Goal: Check status: Check status

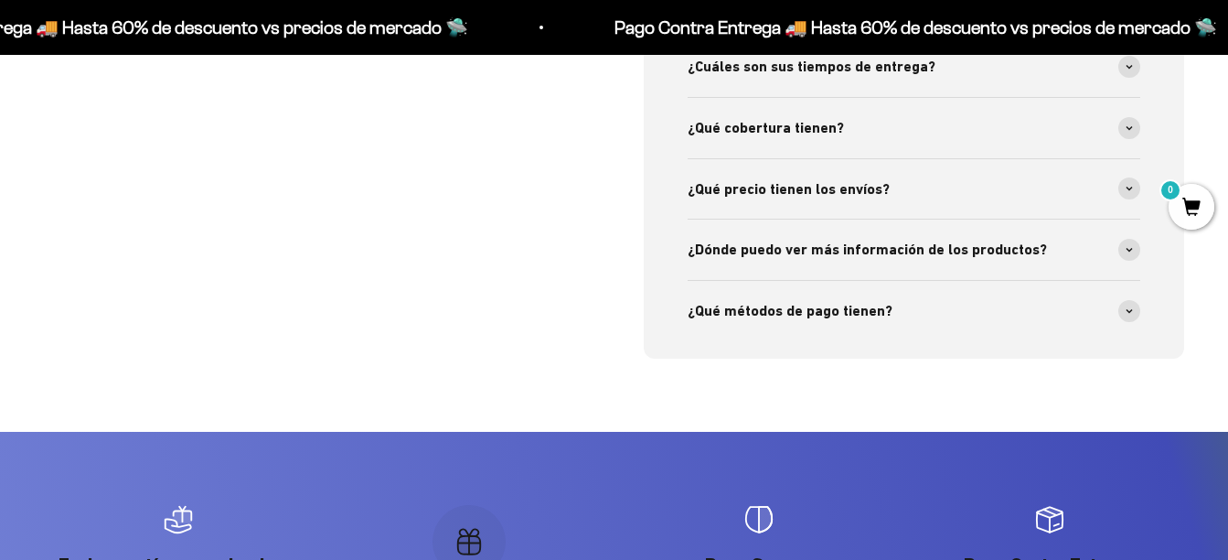
scroll to position [5859, 0]
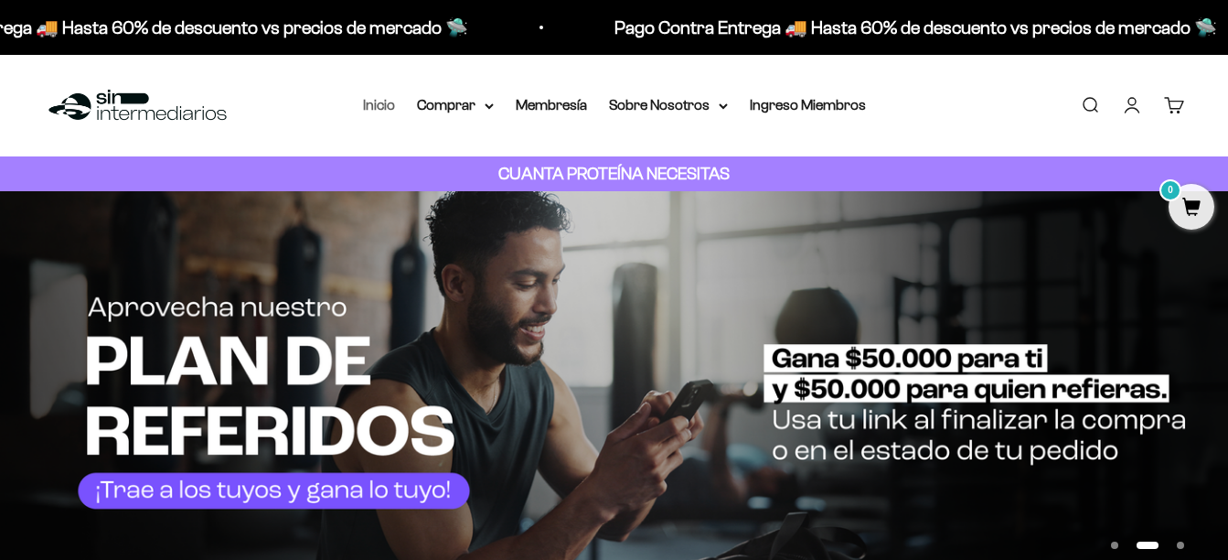
click at [372, 100] on link "Inicio" at bounding box center [379, 105] width 32 height 16
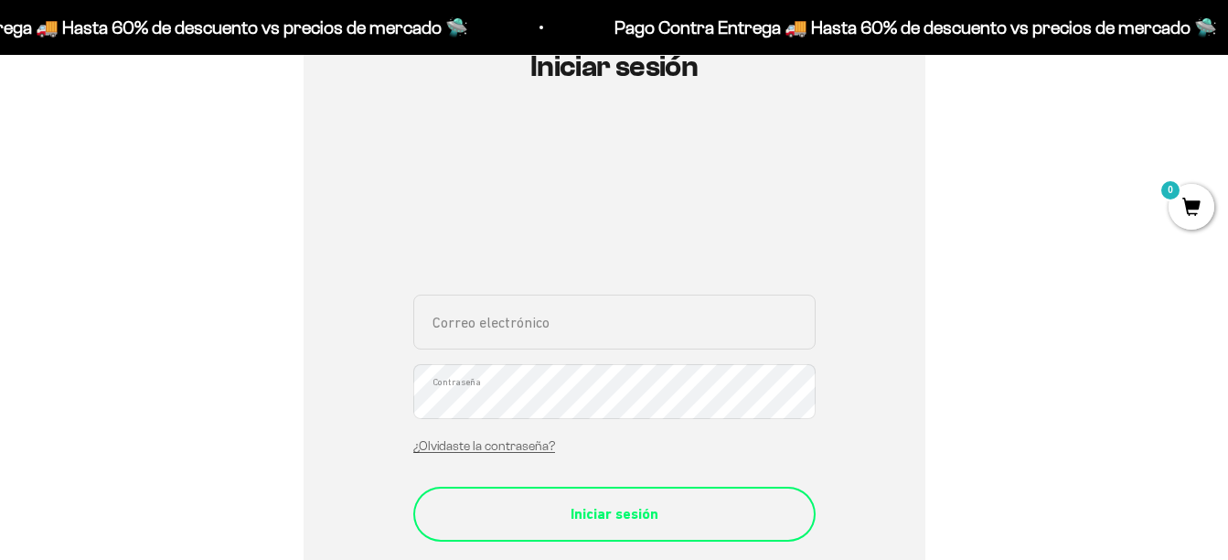
scroll to position [274, 0]
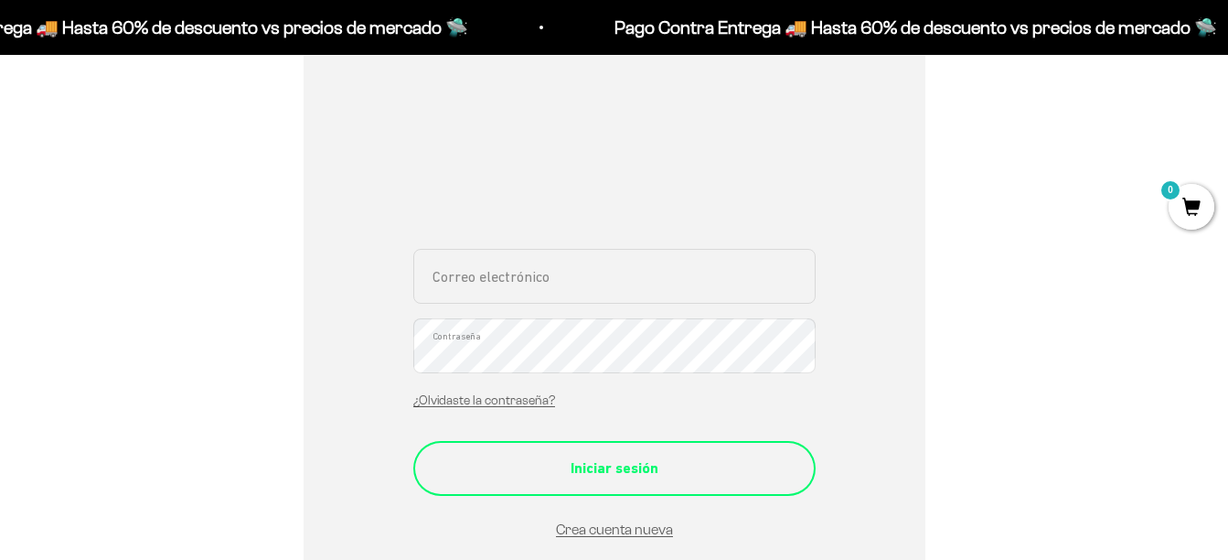
type input "juan.boya@gmail.com"
click at [565, 465] on div "Iniciar sesión" at bounding box center [614, 468] width 329 height 24
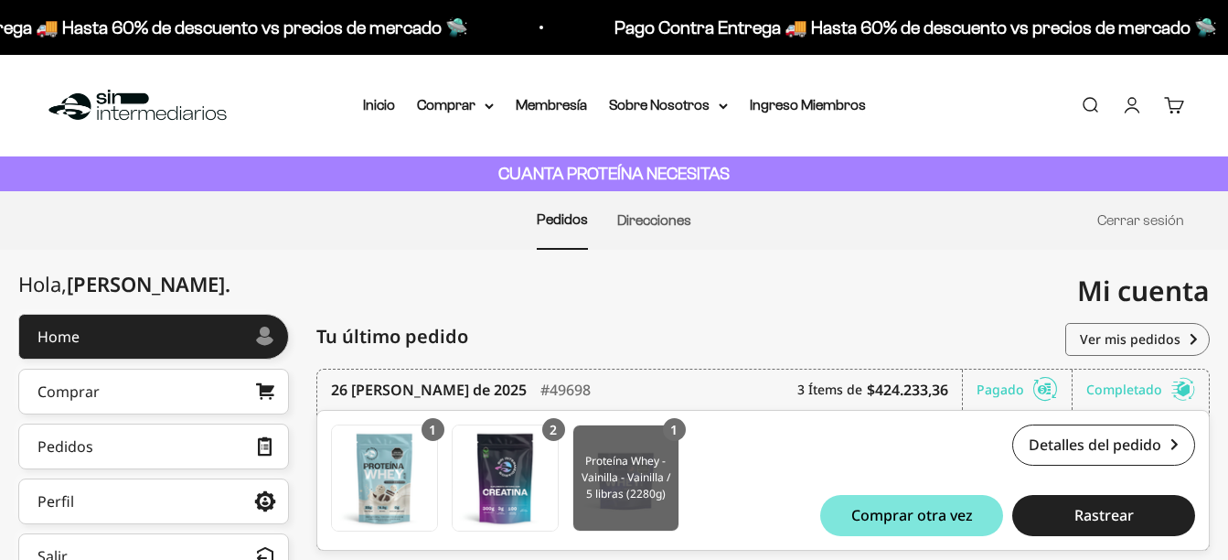
scroll to position [254, 0]
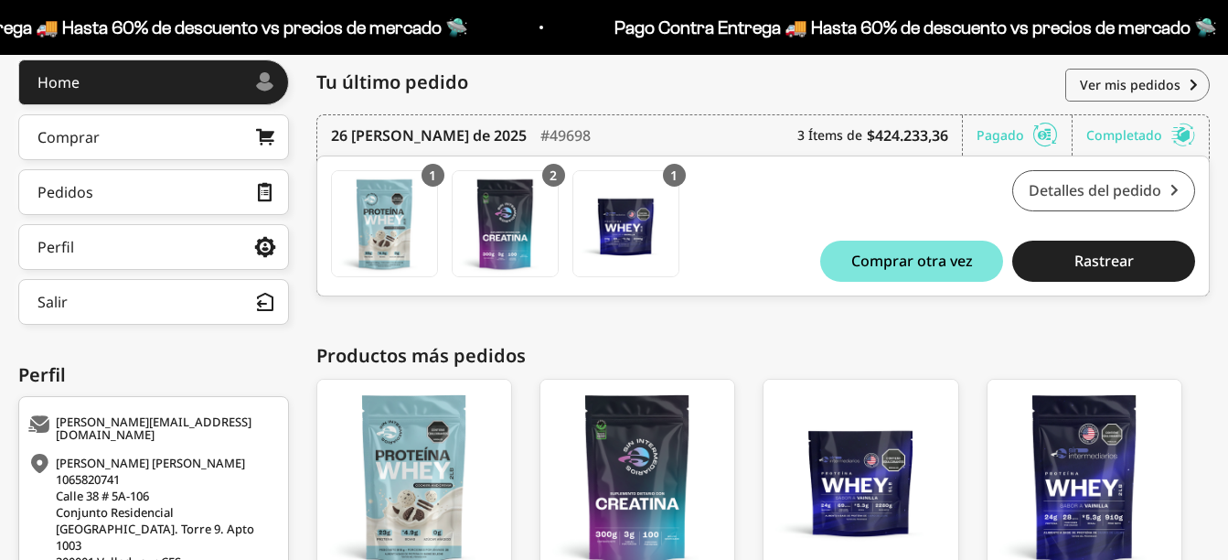
click at [1096, 211] on link "Detalles del pedido" at bounding box center [1104, 190] width 183 height 41
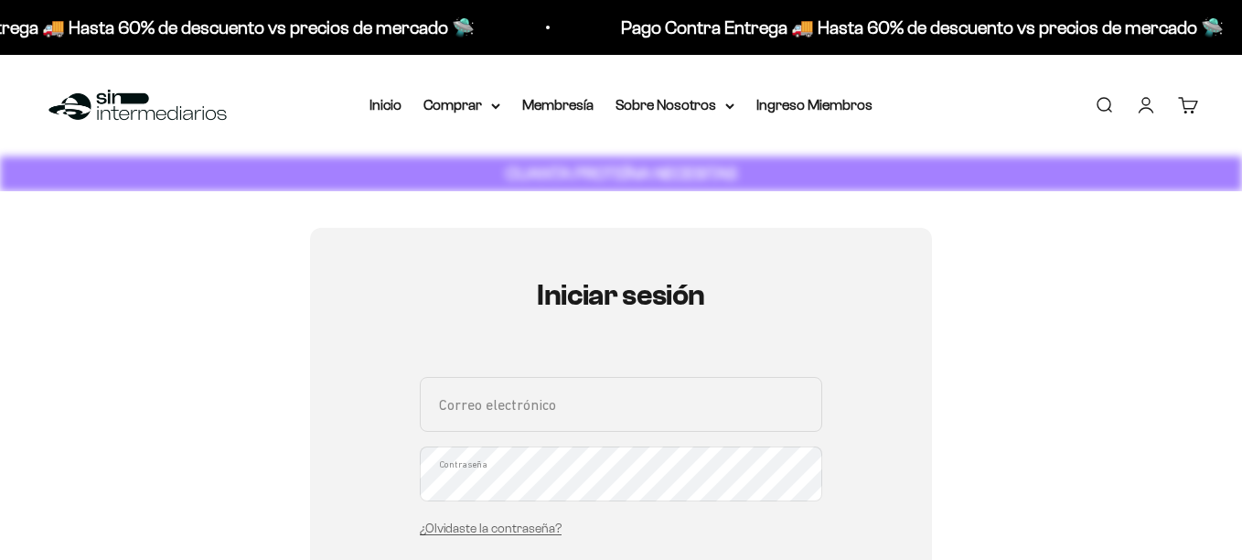
type input "[PERSON_NAME][EMAIL_ADDRESS][DOMAIN_NAME]"
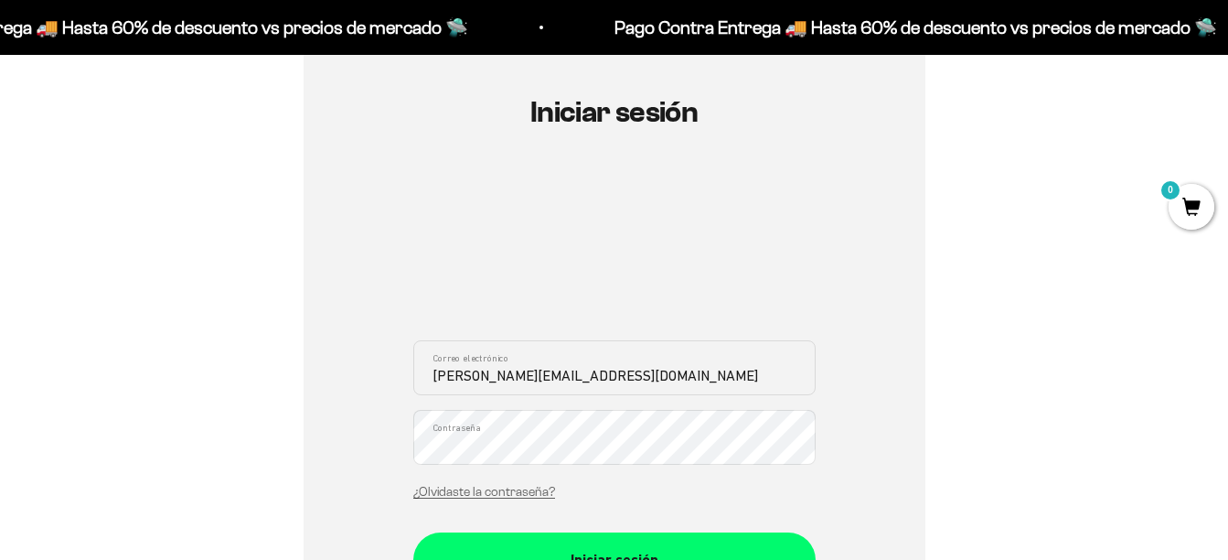
scroll to position [274, 0]
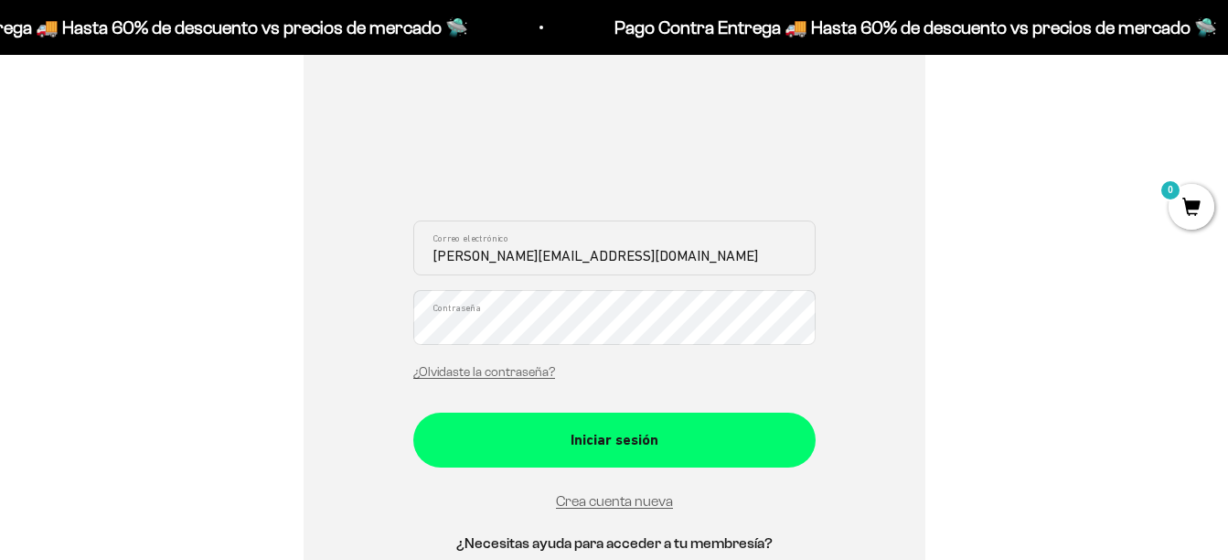
click at [608, 476] on form "juan.boya@gmail.com Correo electrónico Contraseña ¿Olvidaste la contraseña? Ini…" at bounding box center [614, 366] width 402 height 292
click at [608, 473] on form "juan.boya@gmail.com Correo electrónico Contraseña ¿Olvidaste la contraseña? Ini…" at bounding box center [614, 366] width 402 height 292
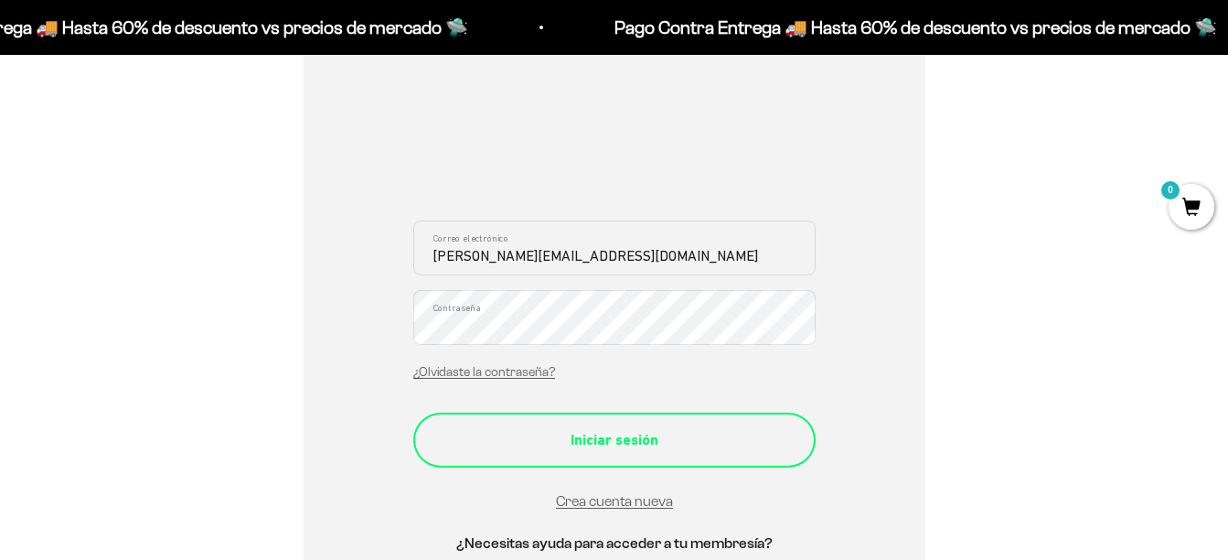
click at [608, 451] on div "Iniciar sesión" at bounding box center [614, 440] width 329 height 24
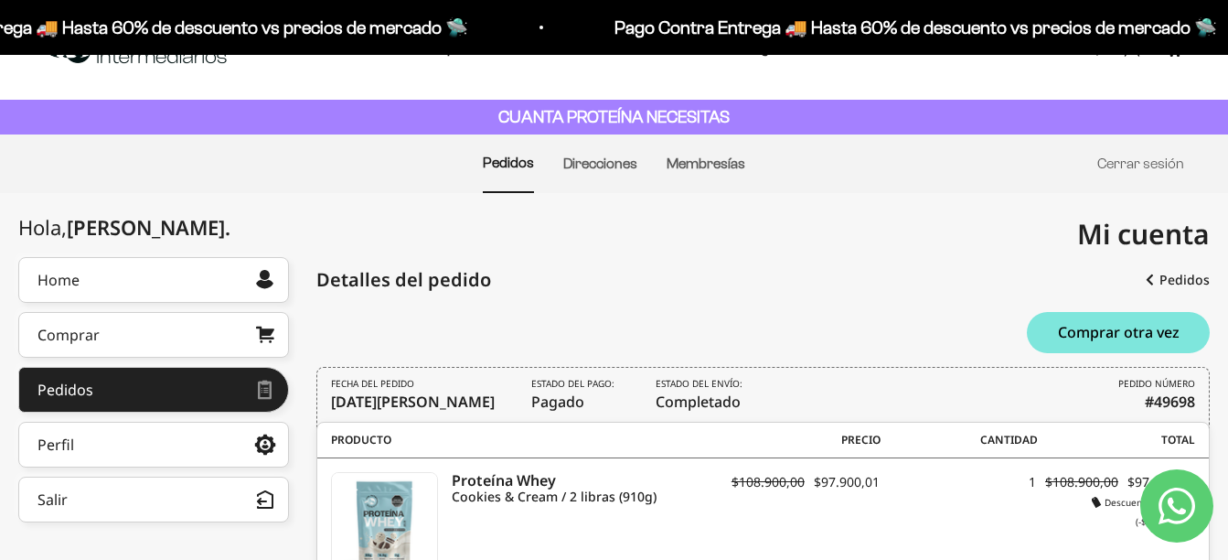
scroll to position [51, 0]
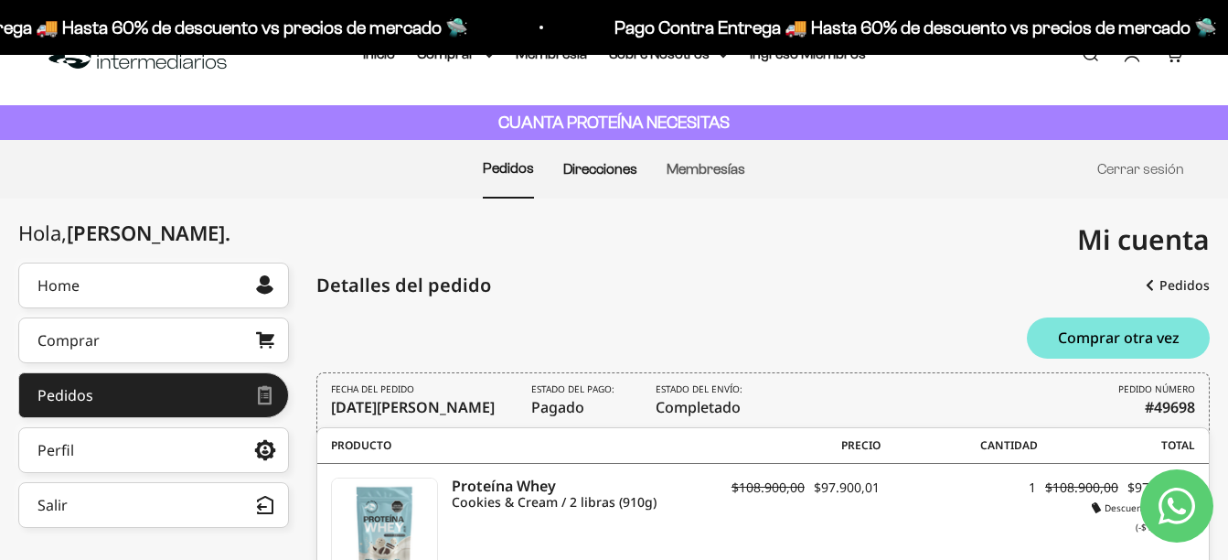
click at [590, 176] on link "Direcciones" at bounding box center [600, 169] width 74 height 16
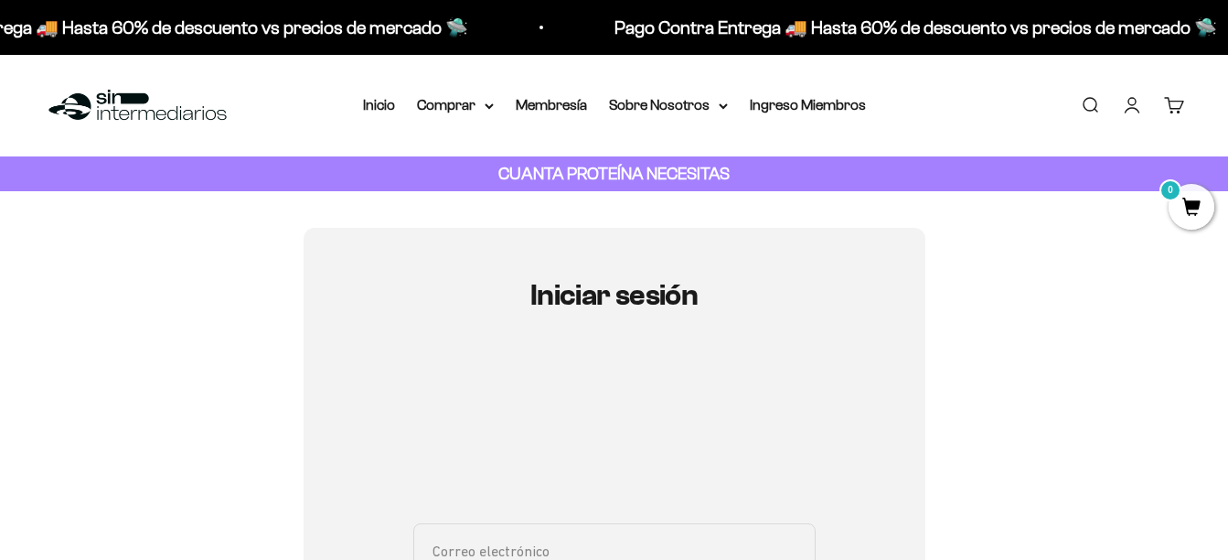
type input "[PERSON_NAME][EMAIL_ADDRESS][DOMAIN_NAME]"
click at [1122, 106] on link "Iniciar sesión" at bounding box center [1132, 105] width 20 height 20
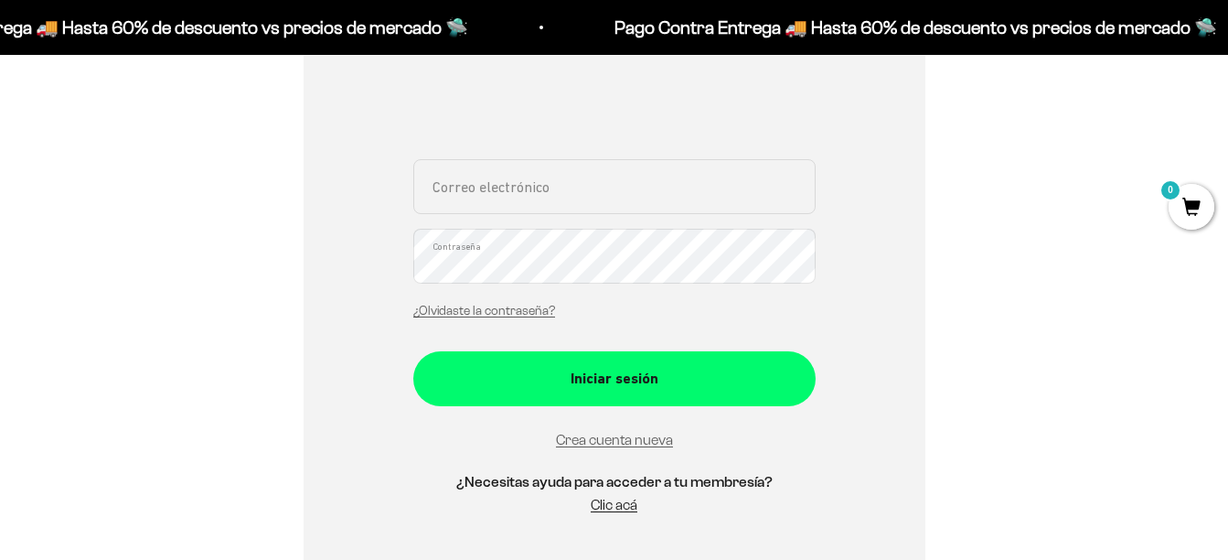
scroll to position [366, 0]
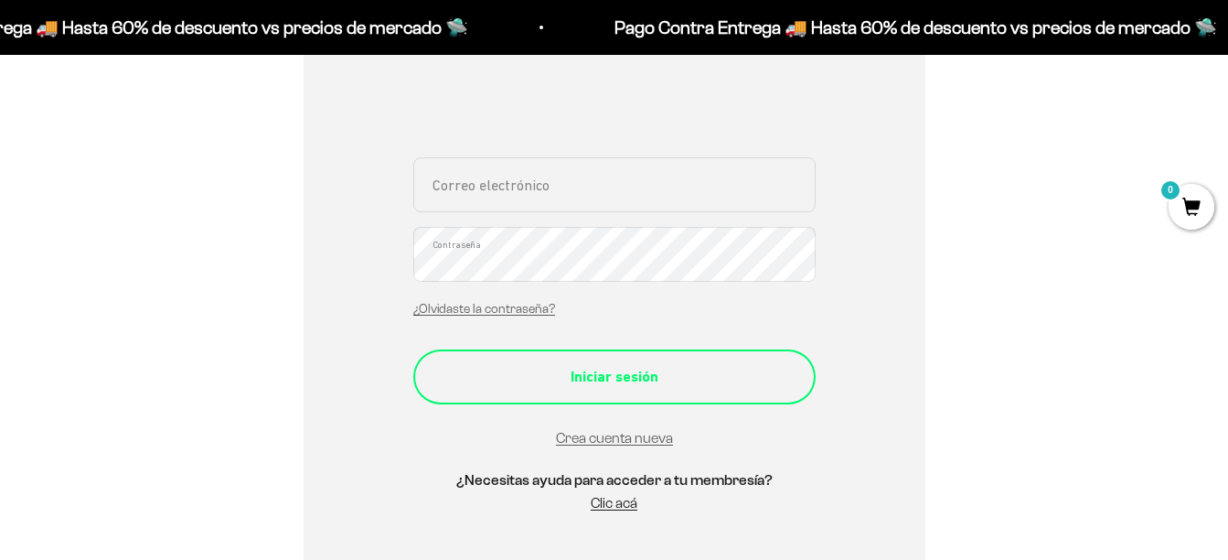
type input "[PERSON_NAME][EMAIL_ADDRESS][DOMAIN_NAME]"
click at [580, 389] on button "Iniciar sesión" at bounding box center [614, 376] width 402 height 55
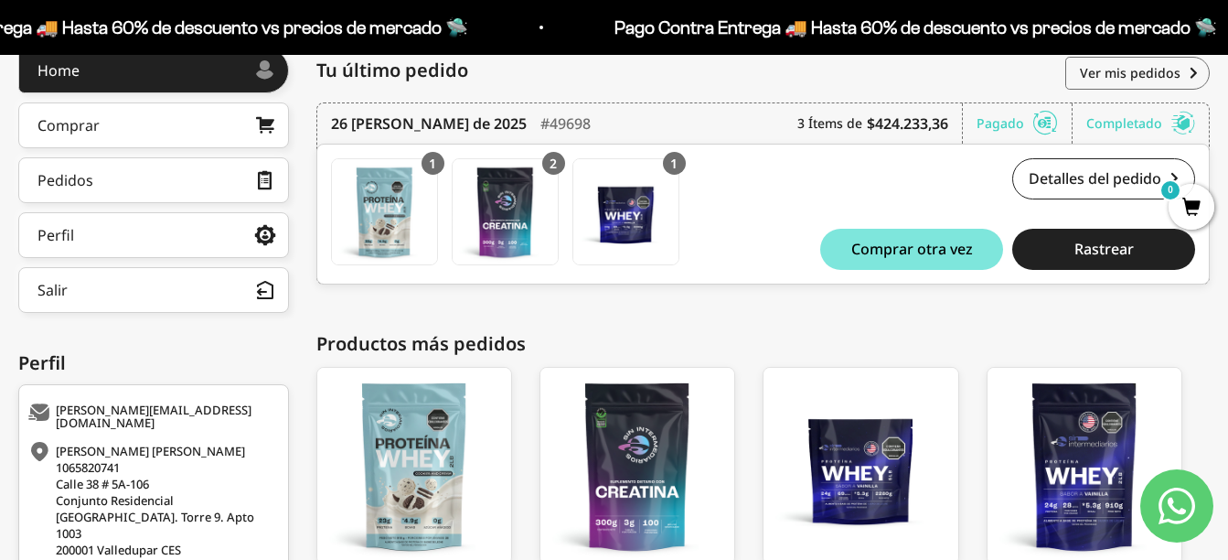
scroll to position [271, 0]
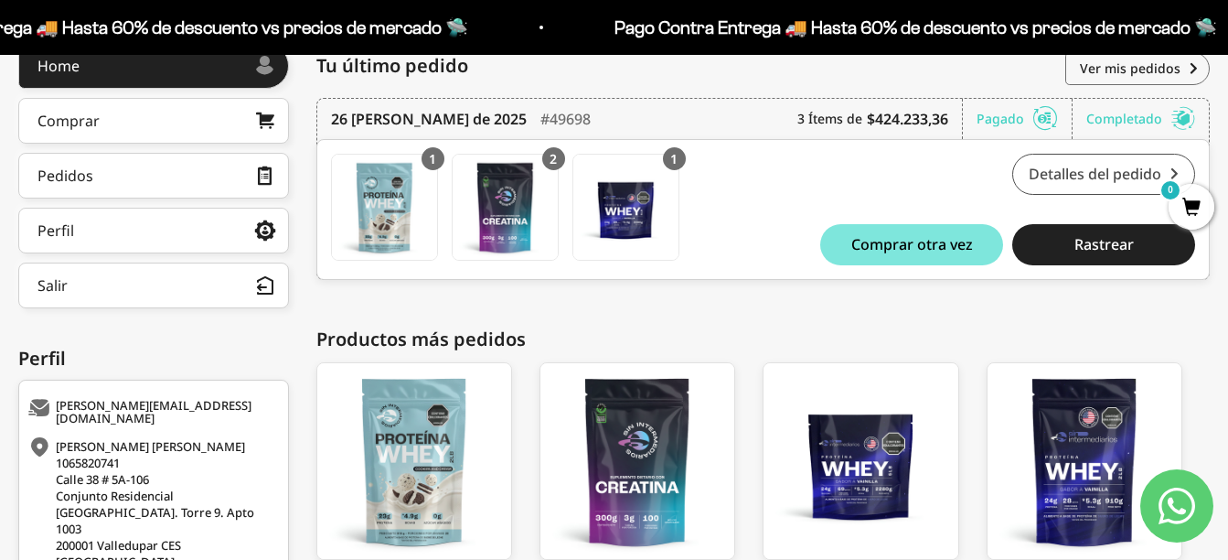
click at [1062, 187] on link "Detalles del pedido" at bounding box center [1104, 174] width 183 height 41
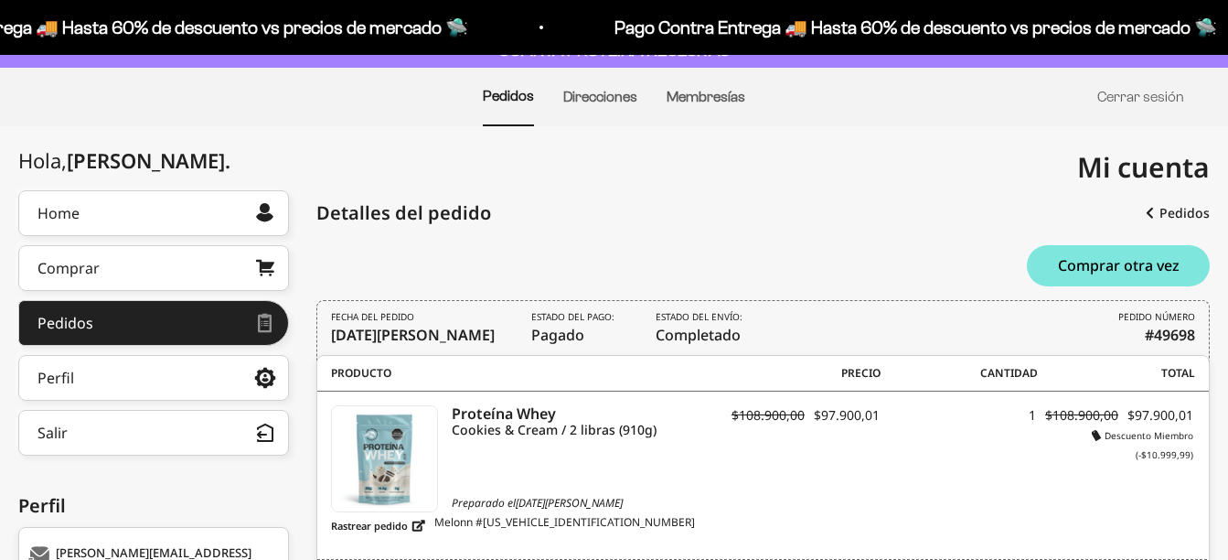
scroll to position [91, 0]
